Goal: Task Accomplishment & Management: Manage account settings

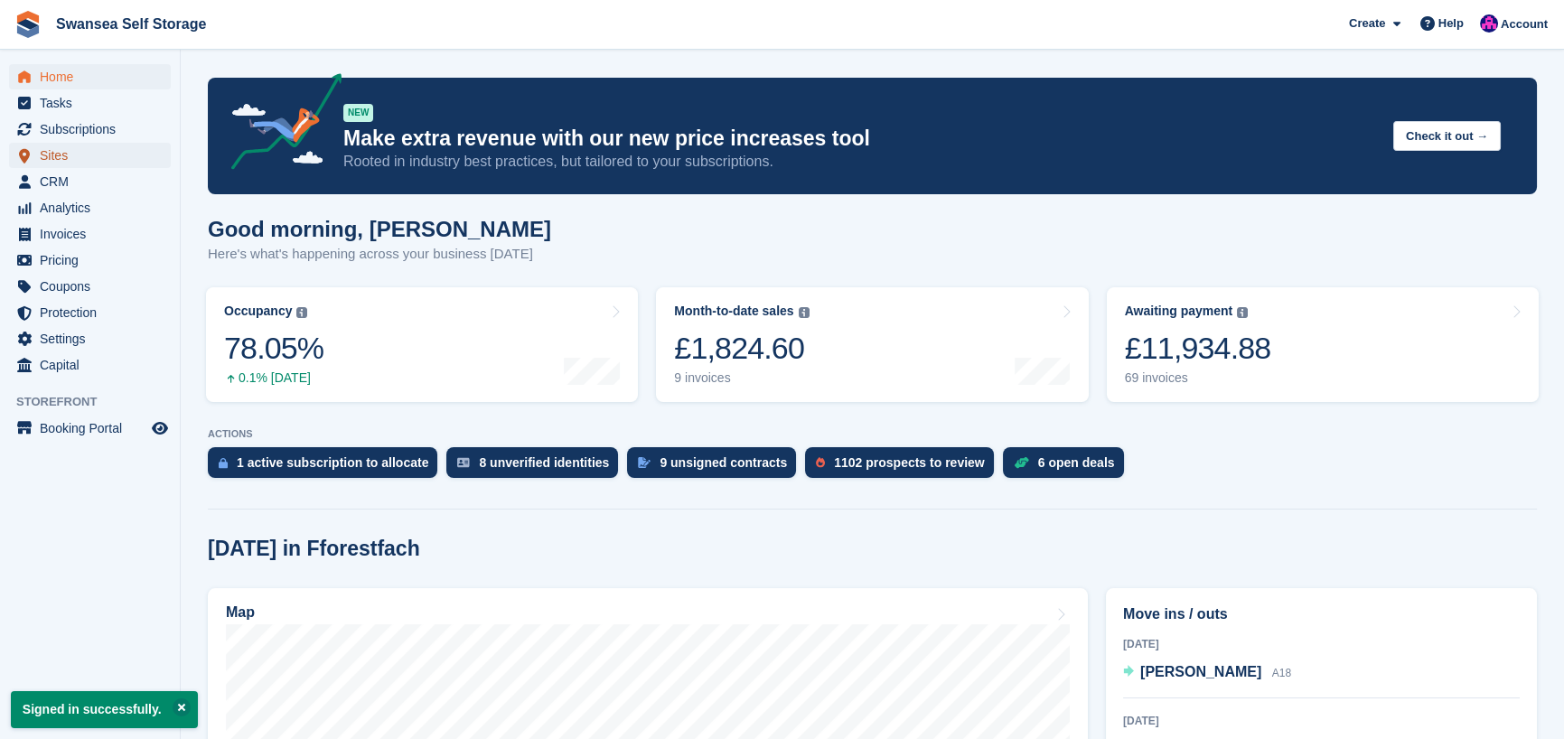
click at [75, 160] on span "Sites" at bounding box center [94, 155] width 108 height 25
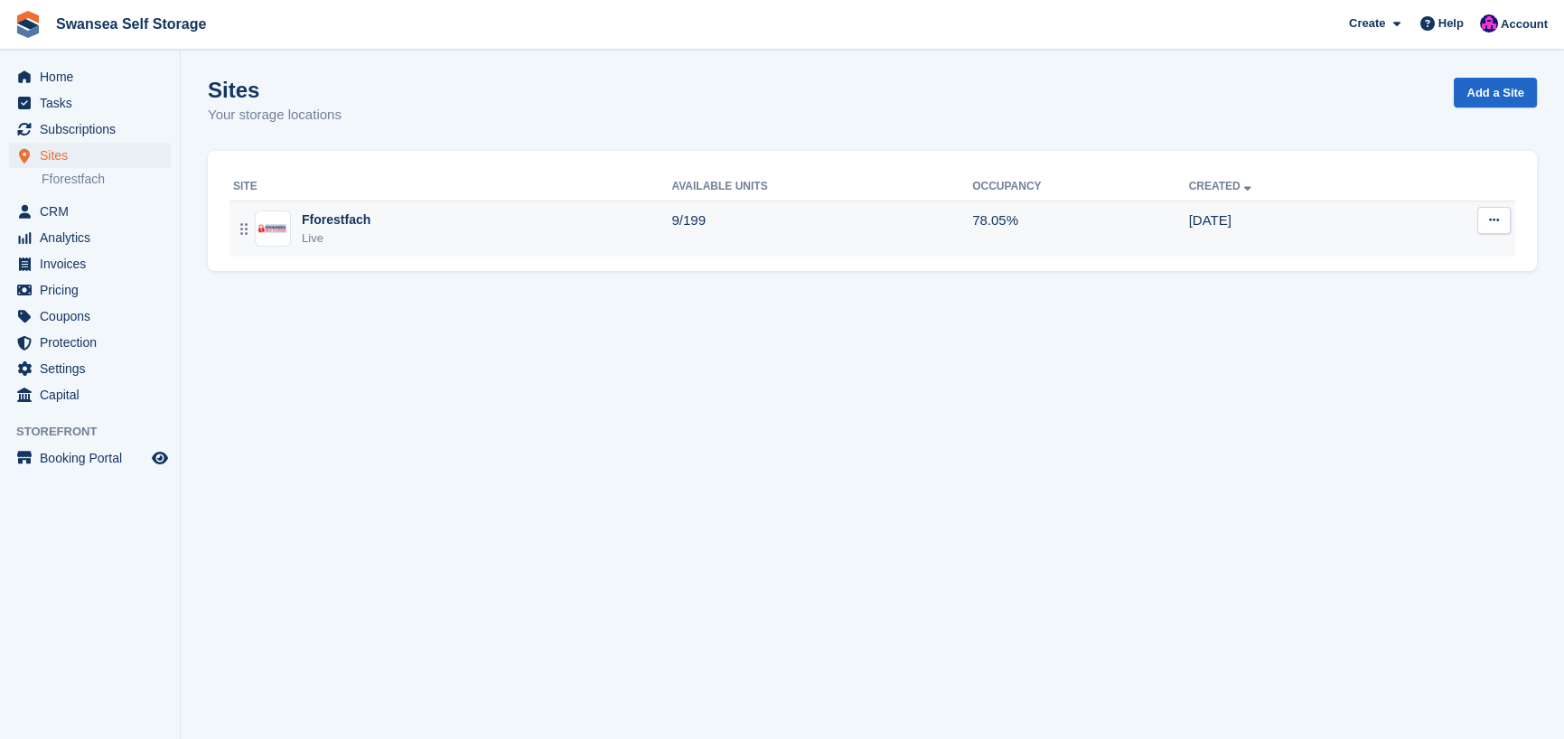
click at [337, 230] on div "Live" at bounding box center [336, 238] width 69 height 18
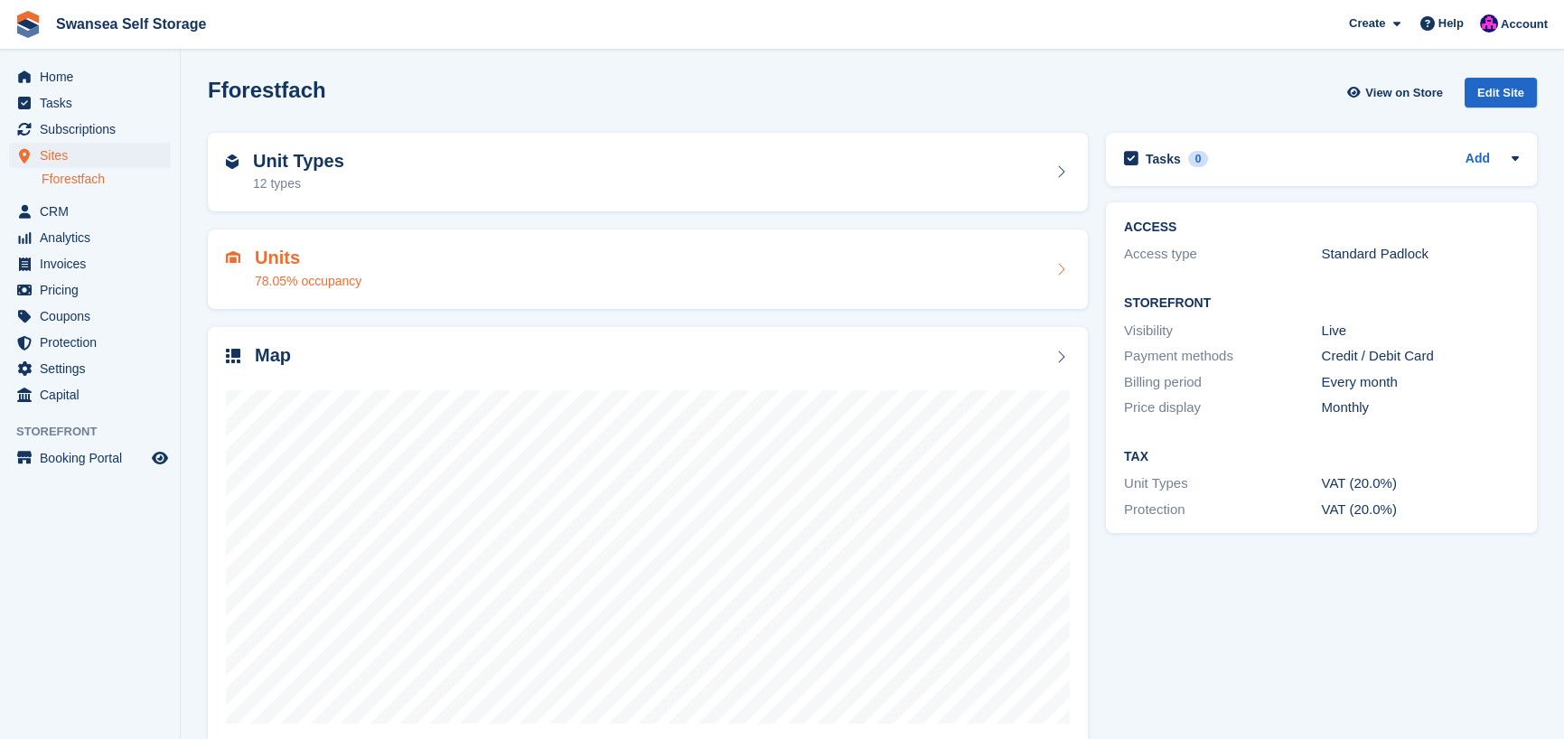
click at [337, 276] on div "78.05% occupancy" at bounding box center [308, 281] width 107 height 19
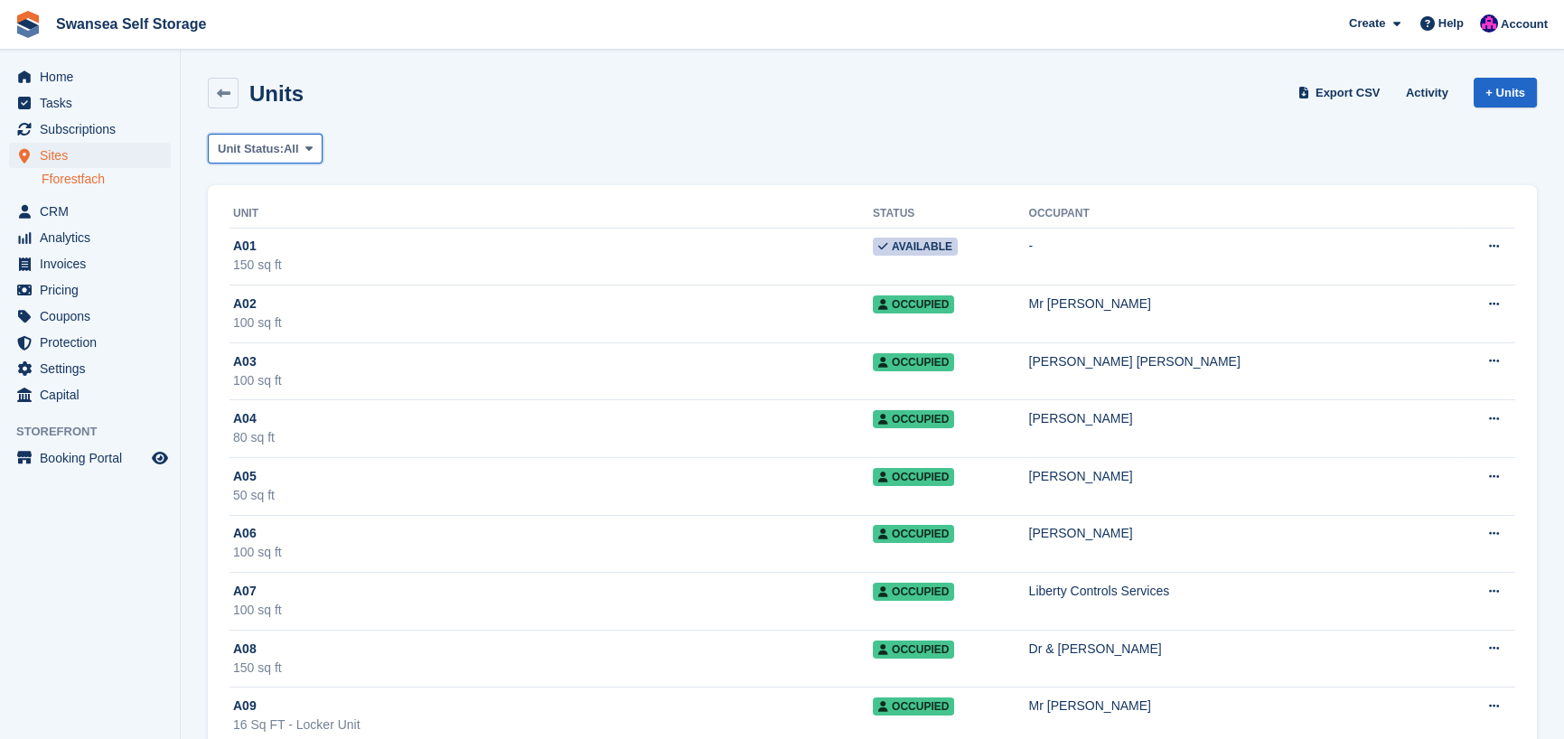
click at [260, 149] on span "Unit Status:" at bounding box center [251, 149] width 66 height 18
click at [299, 220] on link "Available" at bounding box center [294, 224] width 157 height 33
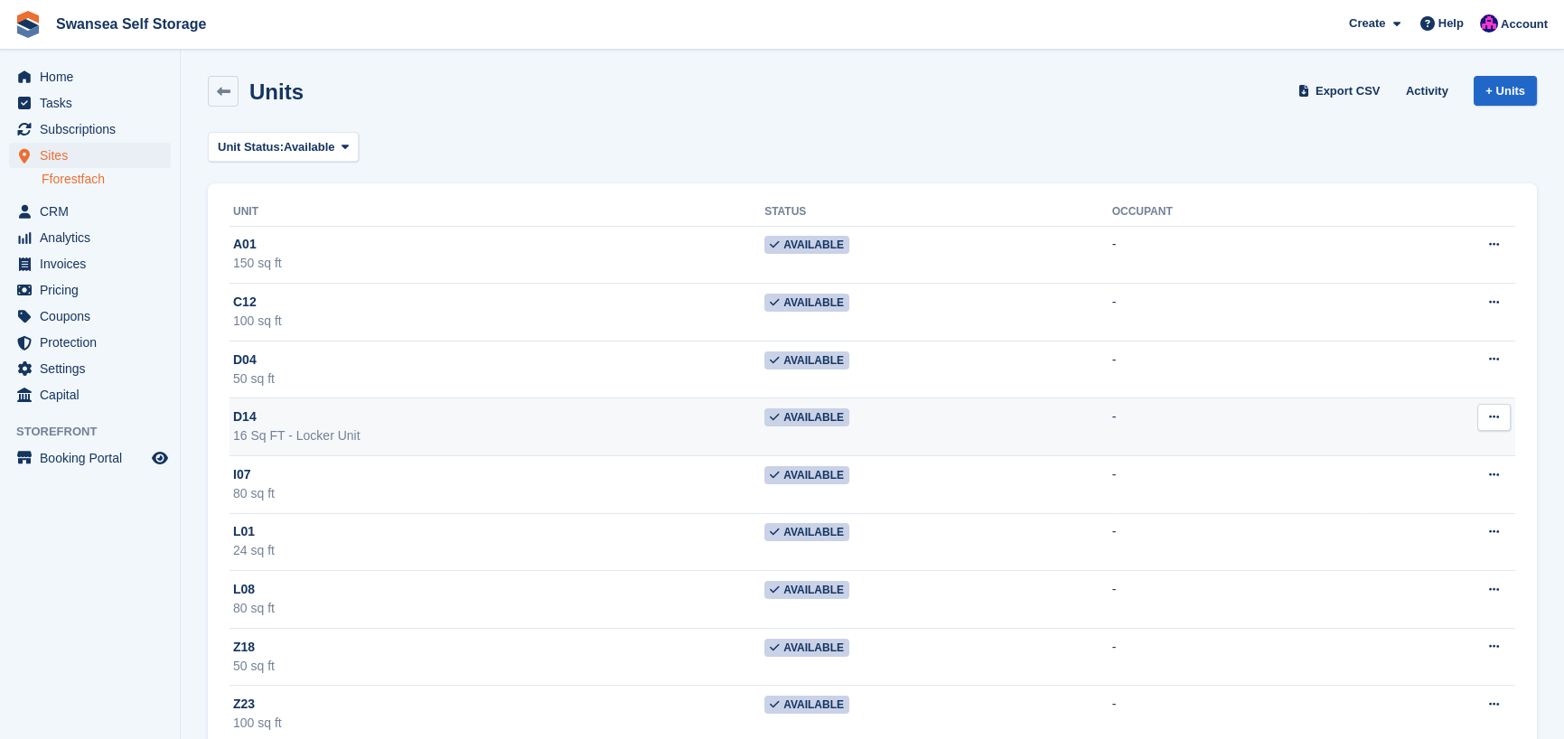
scroll to position [45, 0]
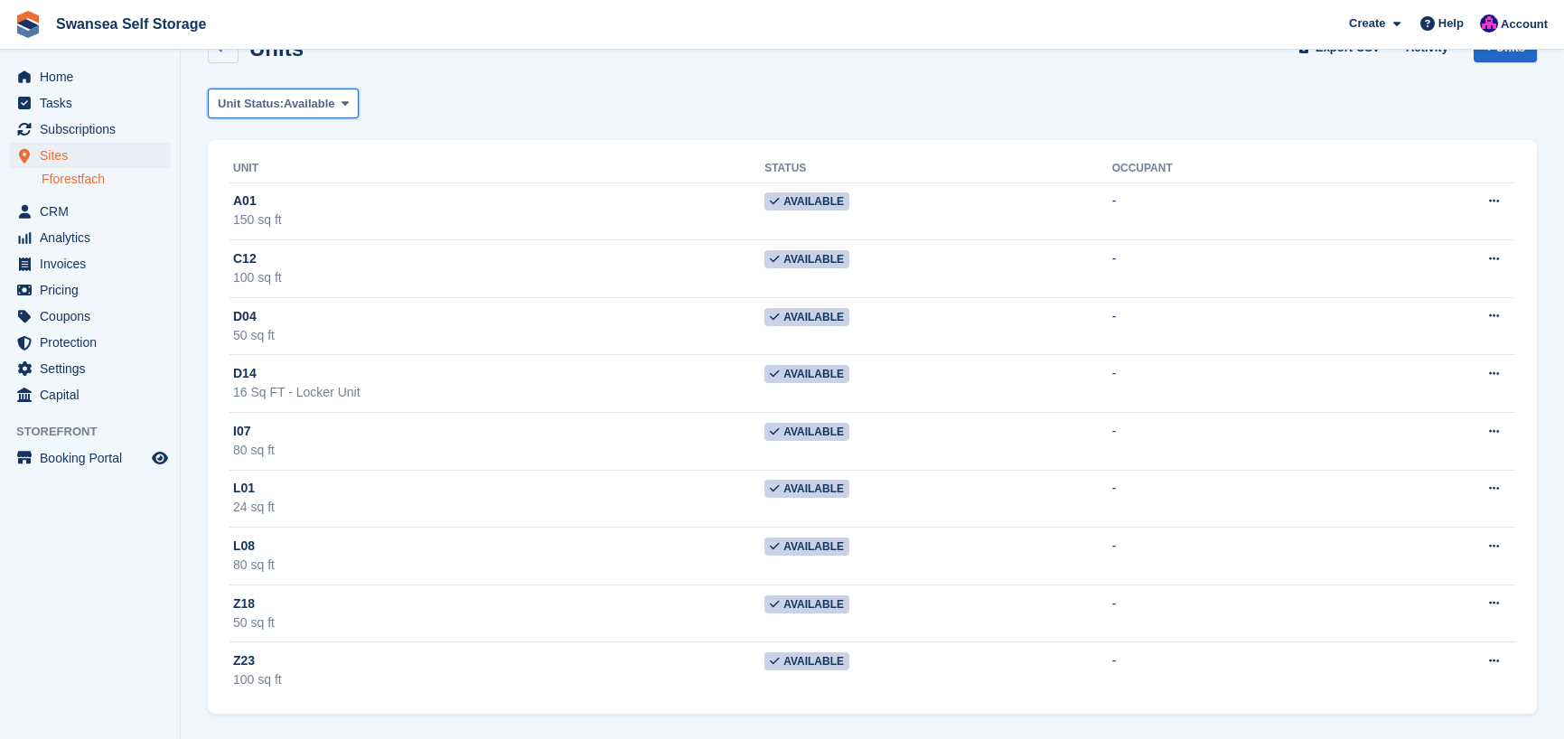
click at [280, 109] on span "Unit Status:" at bounding box center [251, 104] width 66 height 18
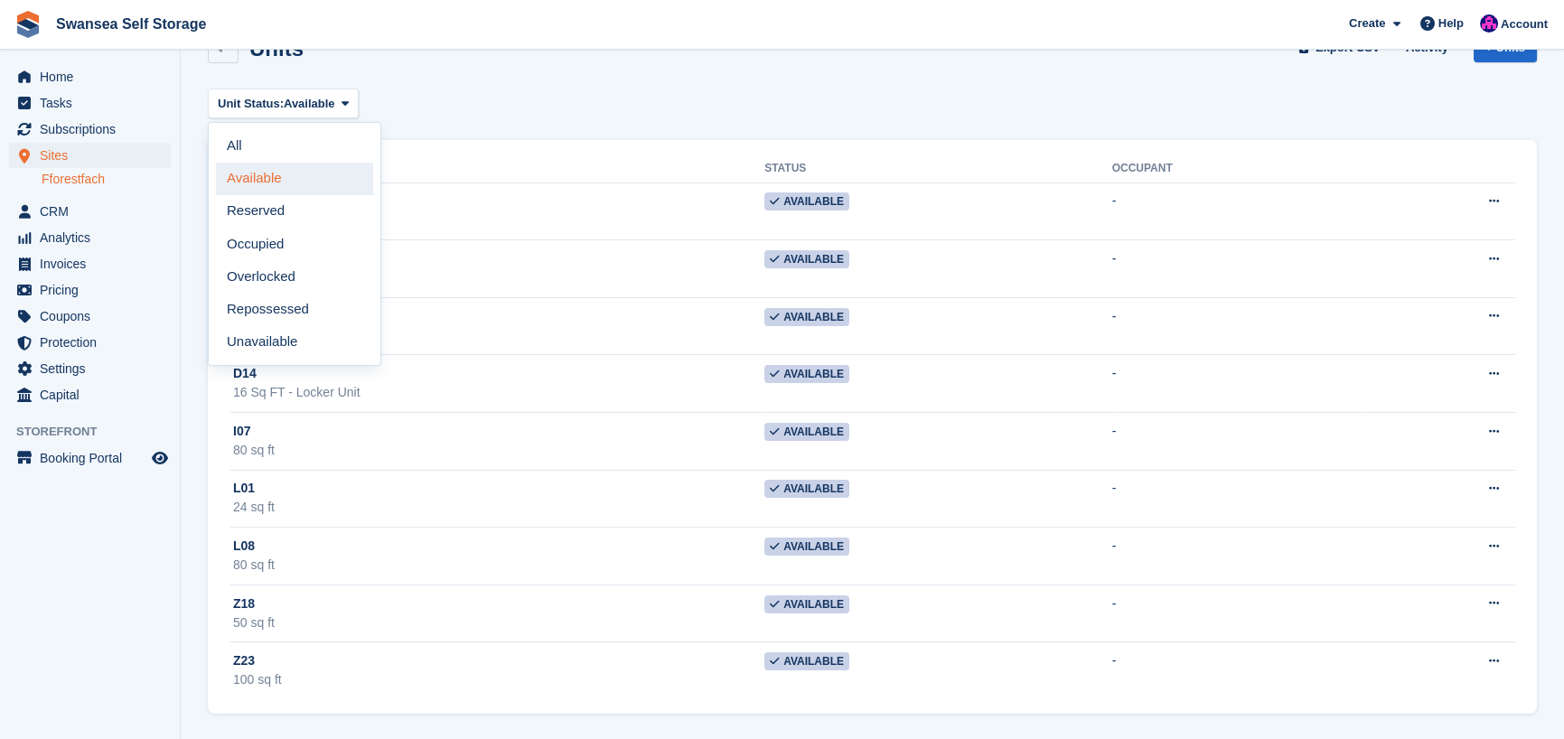
click at [282, 189] on link "Available" at bounding box center [294, 179] width 157 height 33
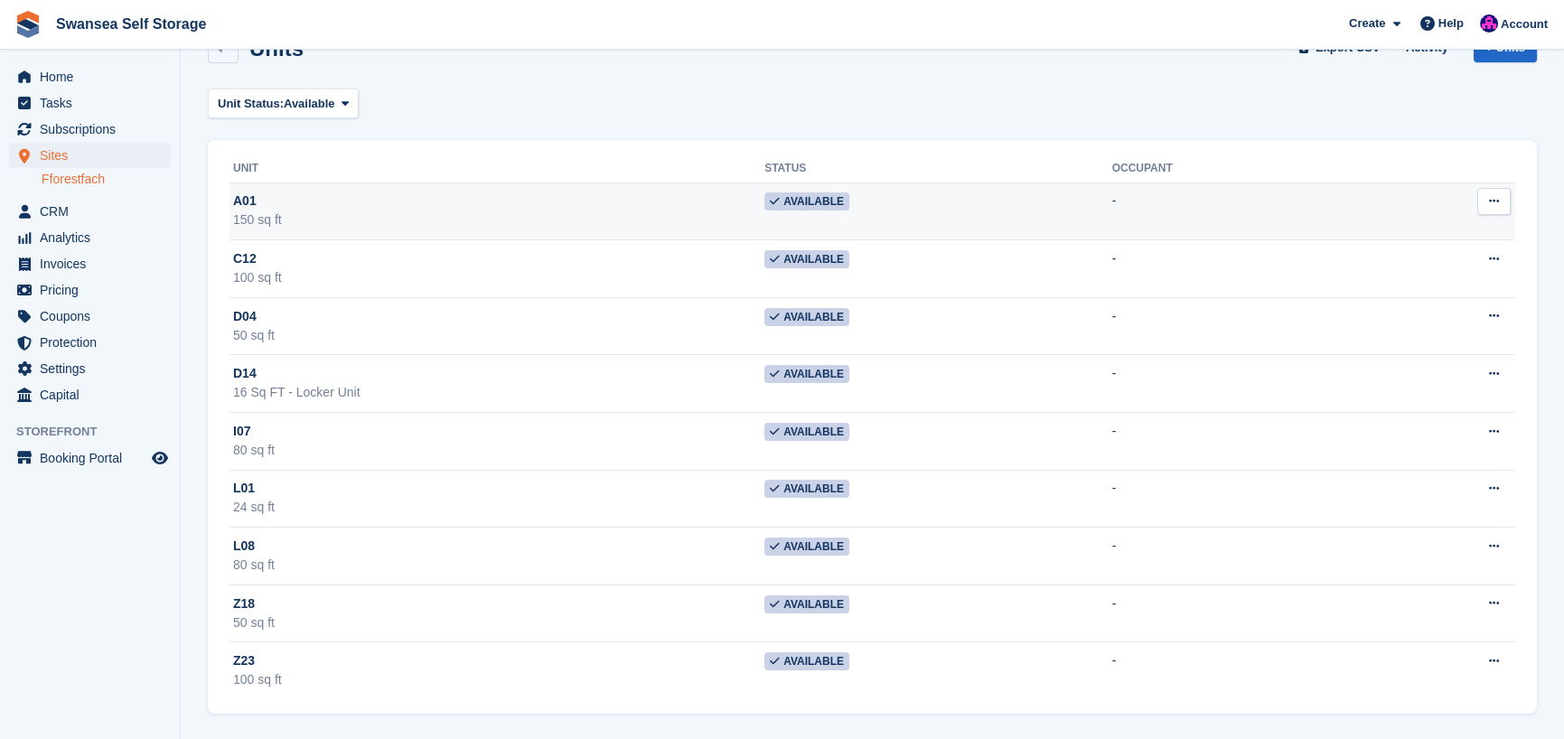
click at [780, 210] on span "Available" at bounding box center [806, 201] width 85 height 18
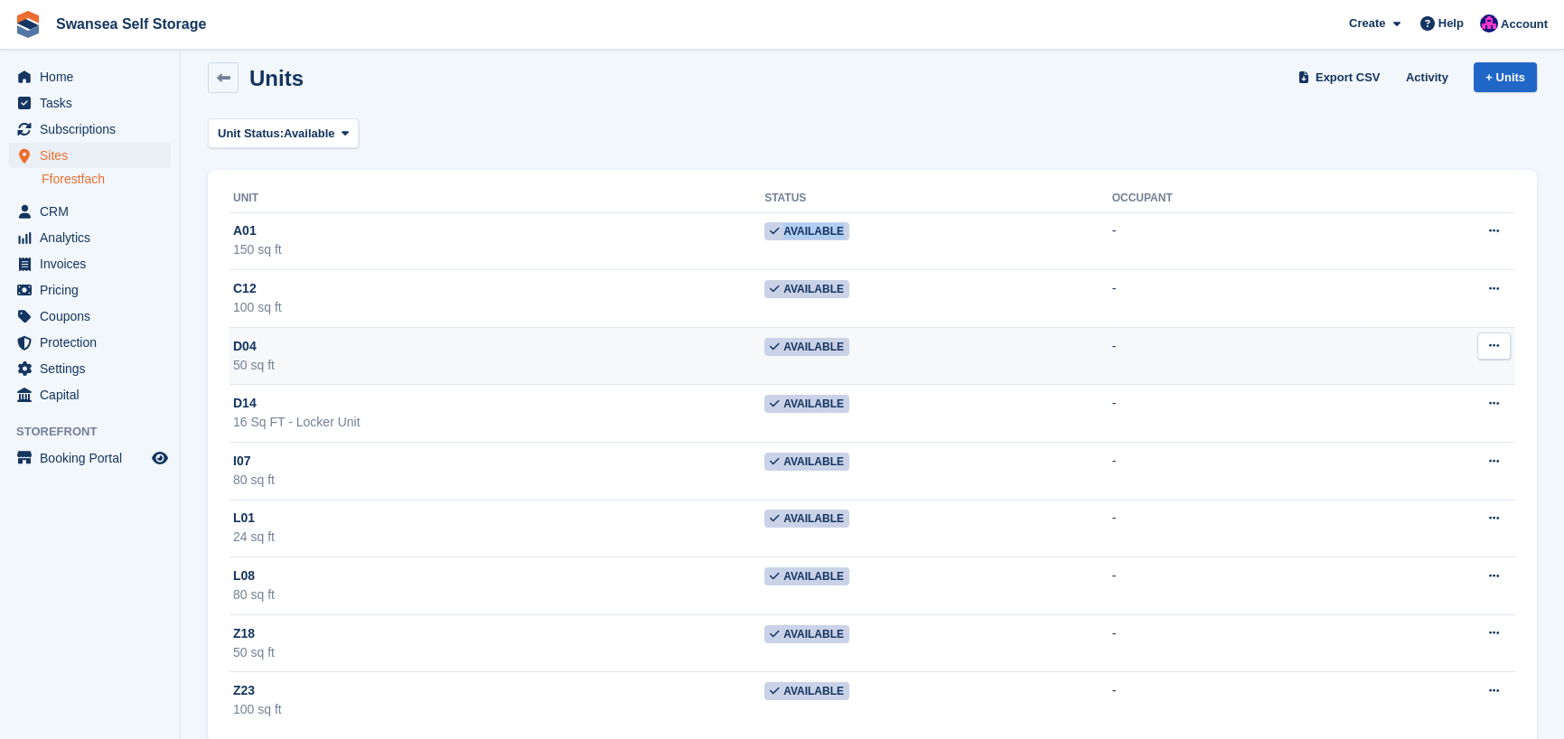
scroll to position [0, 0]
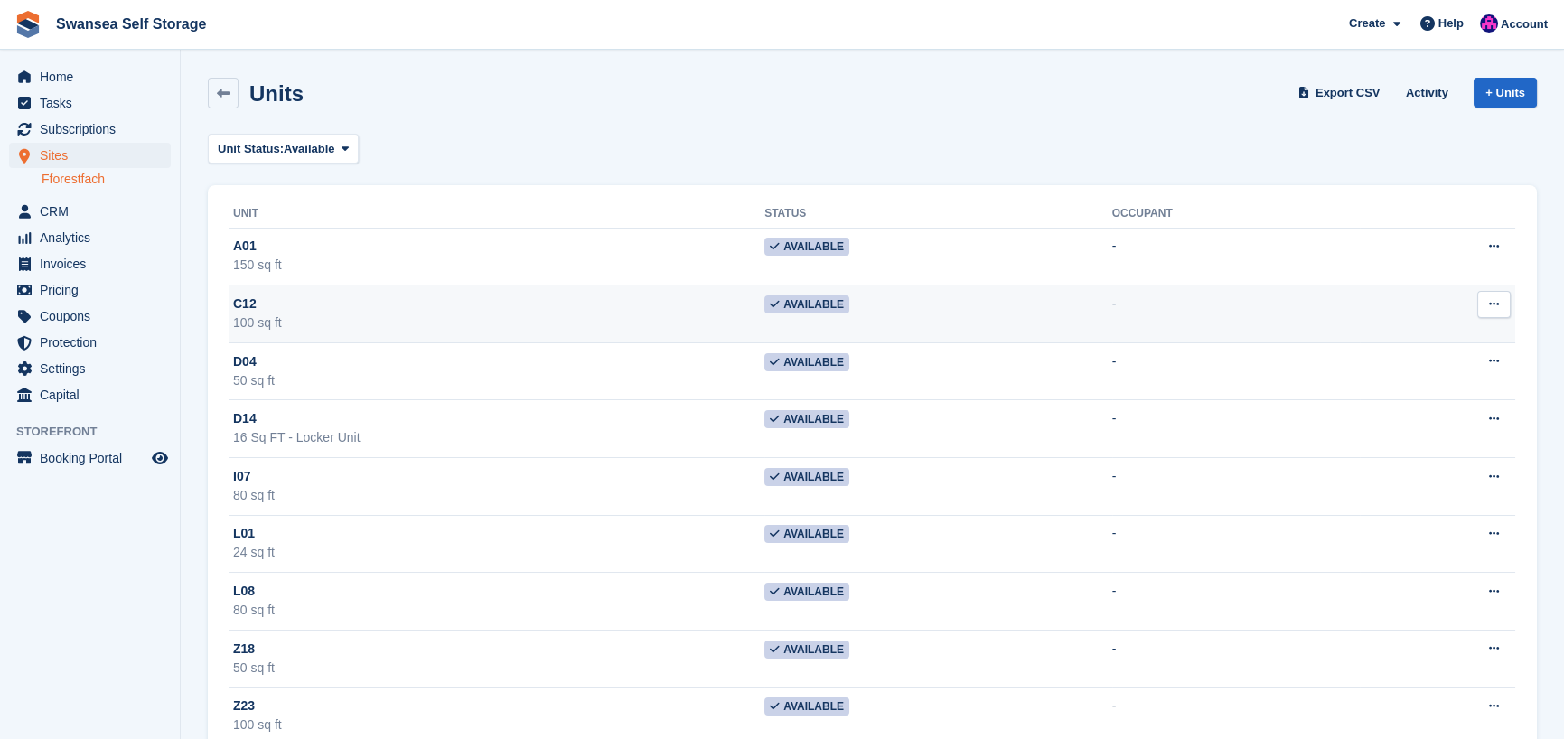
click at [462, 293] on td "C12 100 sq ft" at bounding box center [496, 314] width 535 height 58
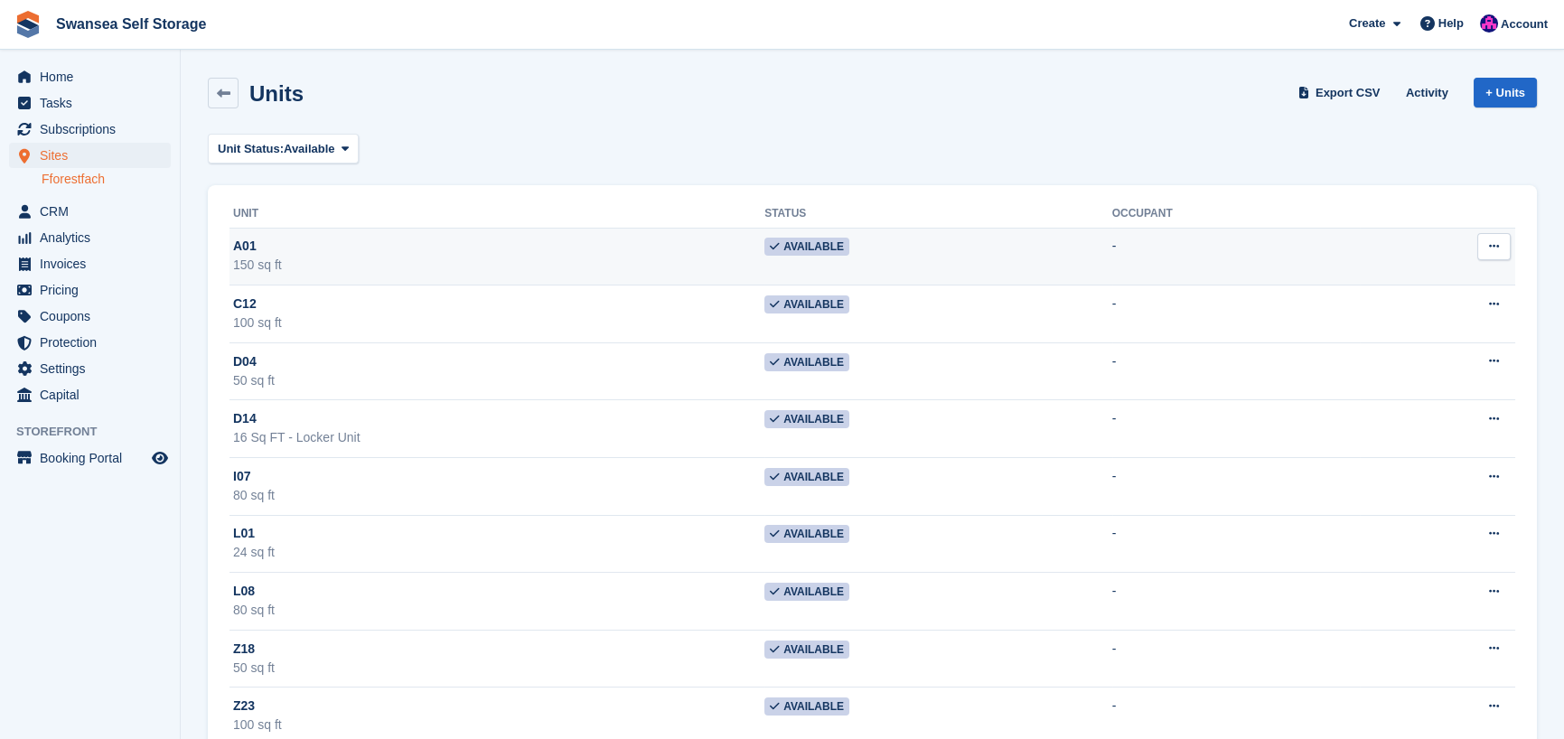
click at [380, 245] on div "A01" at bounding box center [498, 246] width 531 height 19
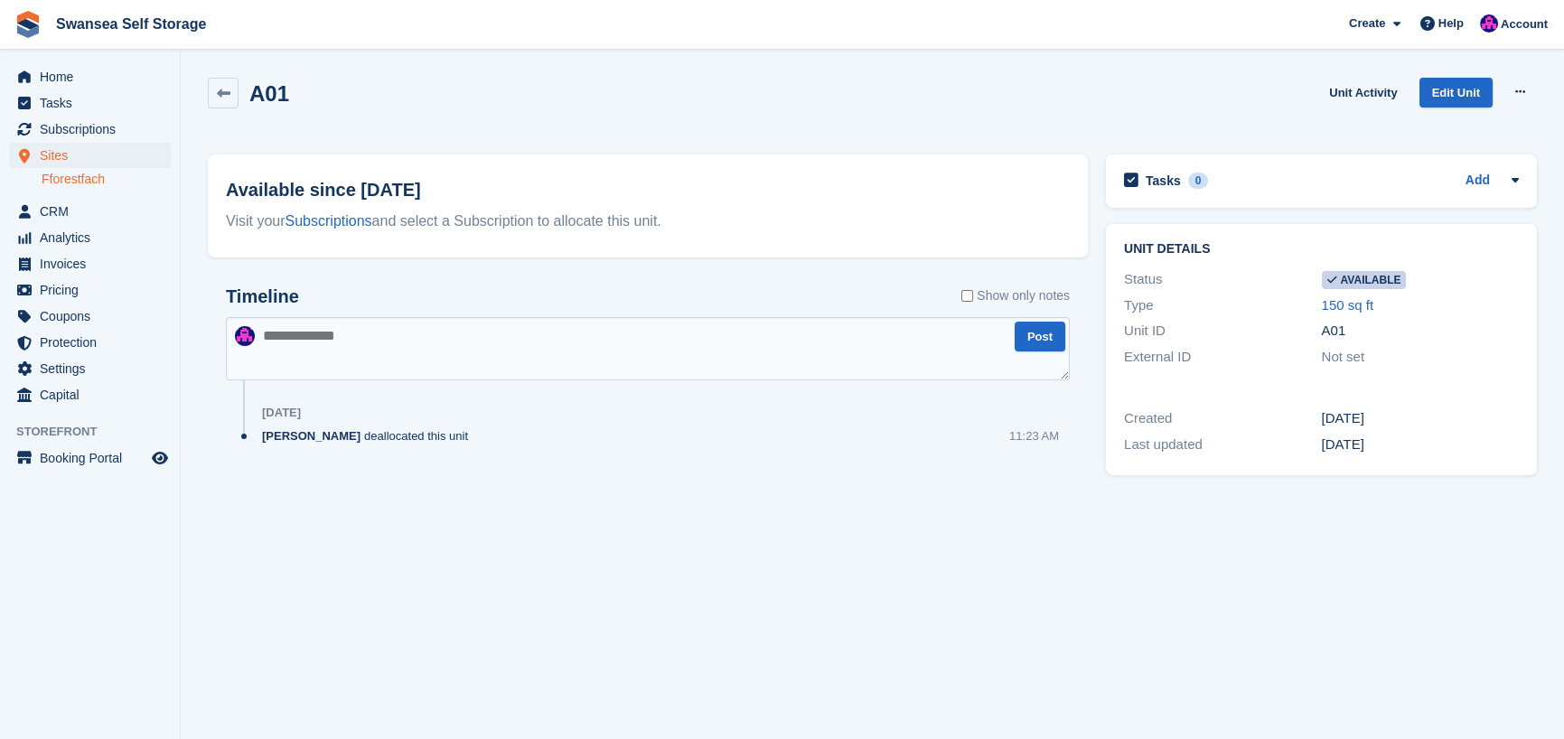
click at [900, 483] on div "Timeline Show only notes Post [DATE] [PERSON_NAME] deallocated this unit 11:23 …" at bounding box center [648, 383] width 880 height 231
